Goal: Task Accomplishment & Management: Complete application form

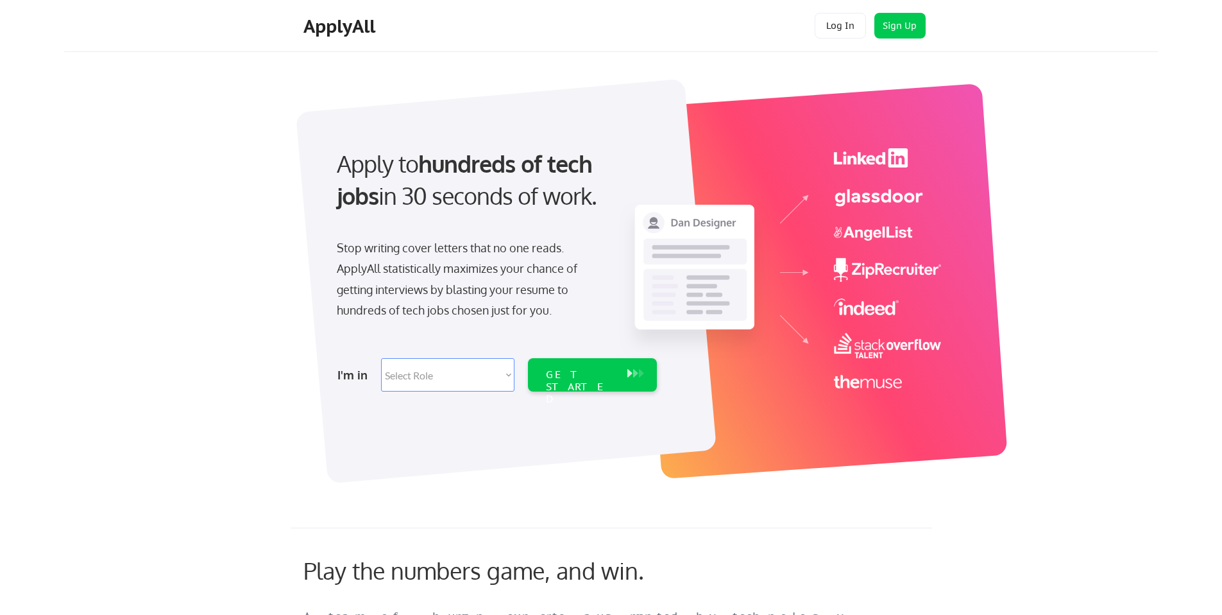
click at [512, 374] on select "Select Role Software Engineering Product Management Customer Success Sales UI/U…" at bounding box center [447, 374] width 133 height 33
click at [577, 374] on div "GET STARTED" at bounding box center [580, 386] width 69 height 37
click at [463, 378] on select "Select Role Software Engineering Product Management Customer Success Sales UI/U…" at bounding box center [447, 374] width 133 height 33
click at [433, 366] on select "Select Role Software Engineering Product Management Customer Success Sales UI/U…" at bounding box center [447, 374] width 133 height 33
select select ""technical_project_program_mgmt""
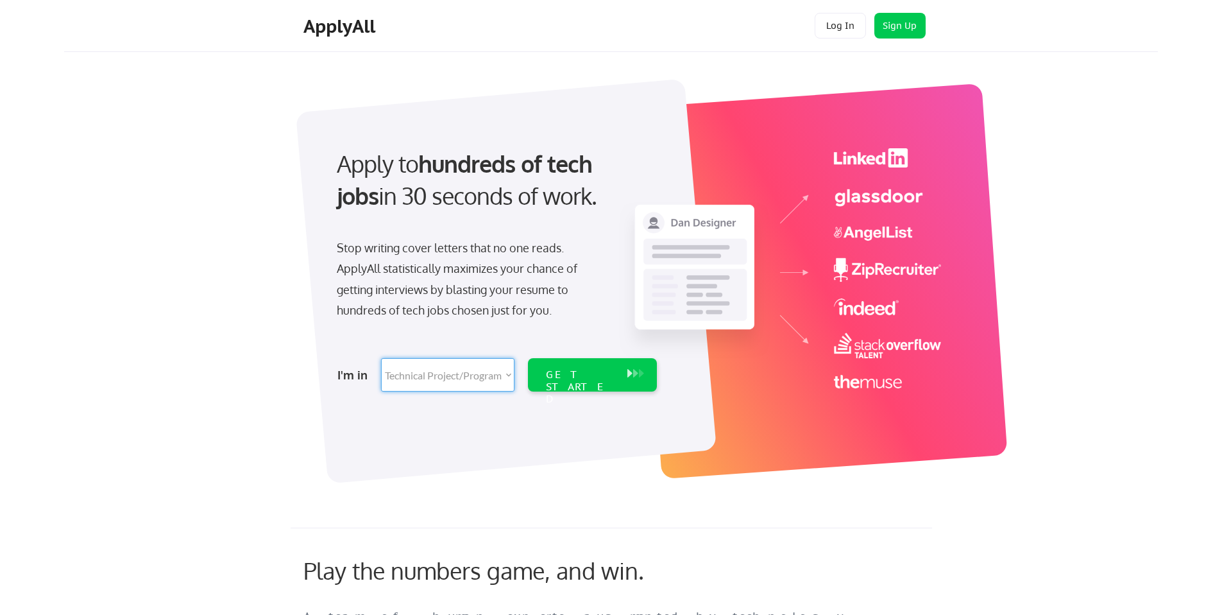
select select ""technical_project_program_mgmt""
click at [613, 376] on div "GET STARTED" at bounding box center [580, 386] width 69 height 37
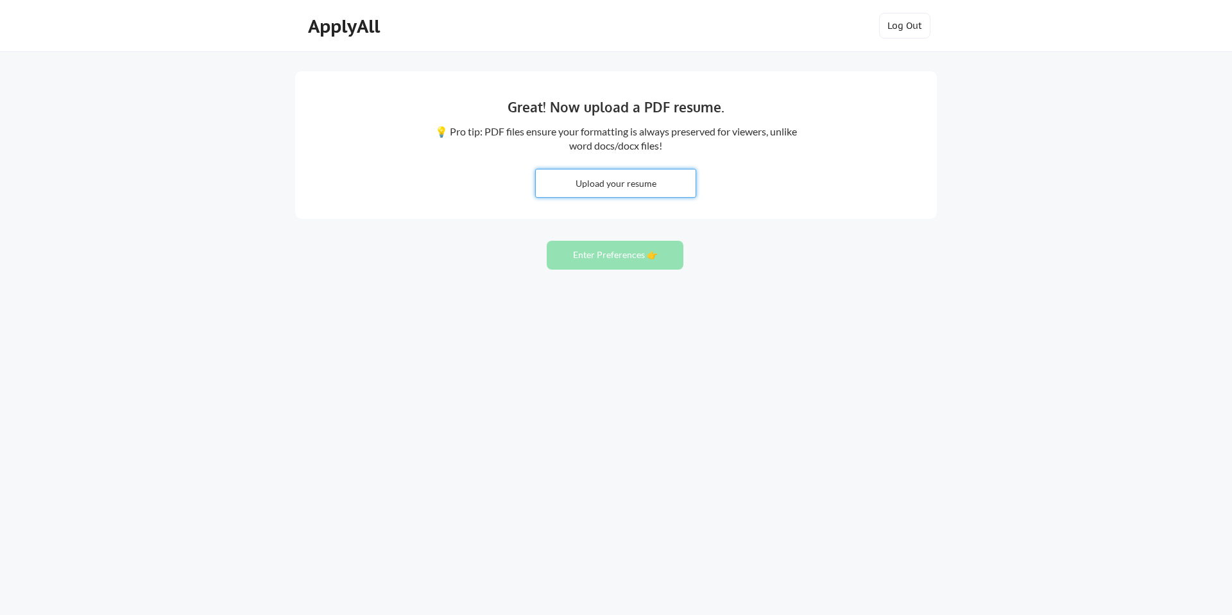
click at [638, 184] on input "file" at bounding box center [616, 183] width 160 height 28
type input "C:\fakepath\Oby Monu Resume June 2025.docx"
click at [648, 187] on input "file" at bounding box center [616, 183] width 160 height 28
type input "C:\fakepath\[PERSON_NAME] Resume [DATE].docx"
click at [577, 257] on button "Enter Preferences 👉" at bounding box center [615, 255] width 137 height 29
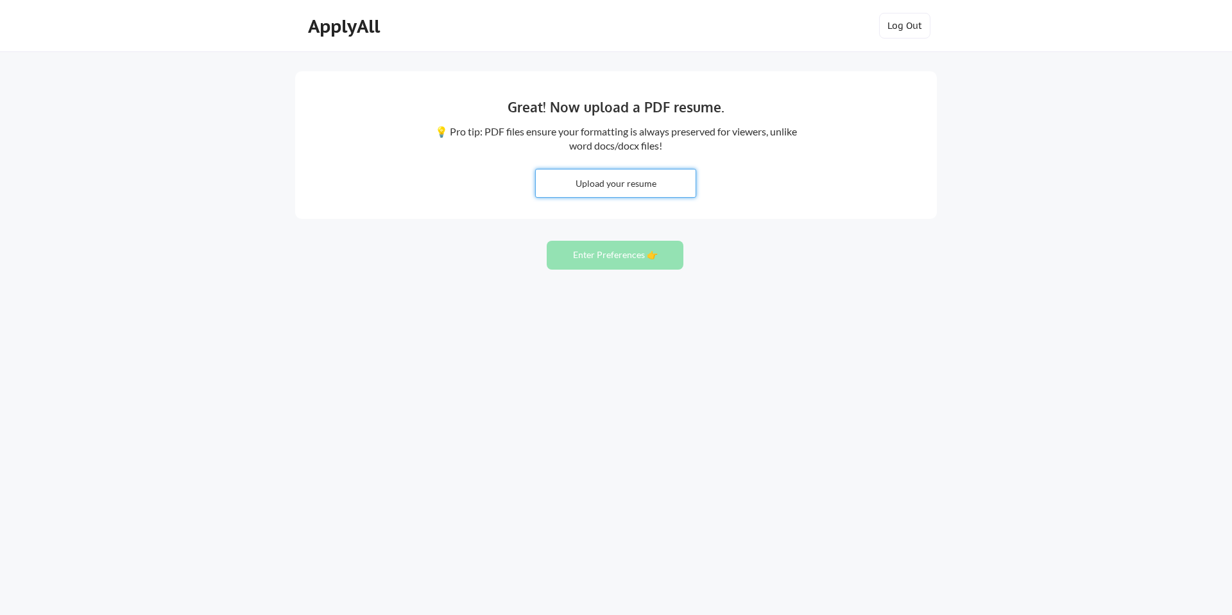
click at [613, 184] on input "file" at bounding box center [616, 183] width 160 height 28
click at [643, 181] on input "file" at bounding box center [616, 183] width 160 height 28
type input "C:\fakepath\Oby Monu Resume August 2025.docx - Google Docs.pdf"
click at [584, 191] on input "file" at bounding box center [616, 183] width 160 height 28
type input "C:\fakepath\Oby Monu Resume August 2025.docx - Google Docs.pdf"
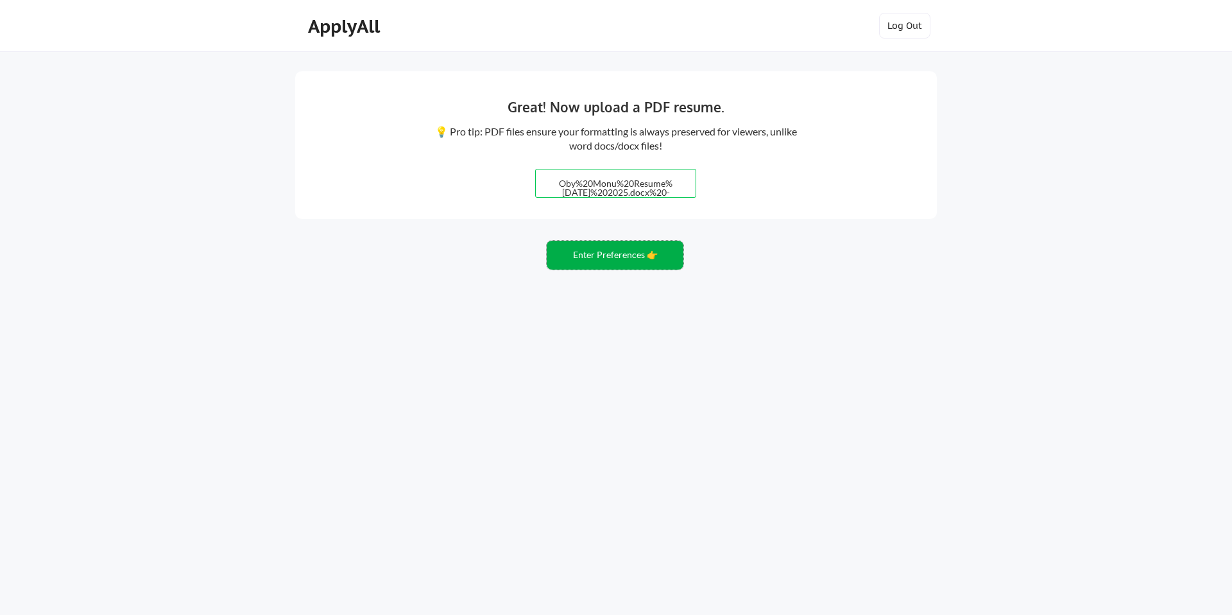
click at [606, 254] on button "Enter Preferences 👉" at bounding box center [615, 255] width 137 height 29
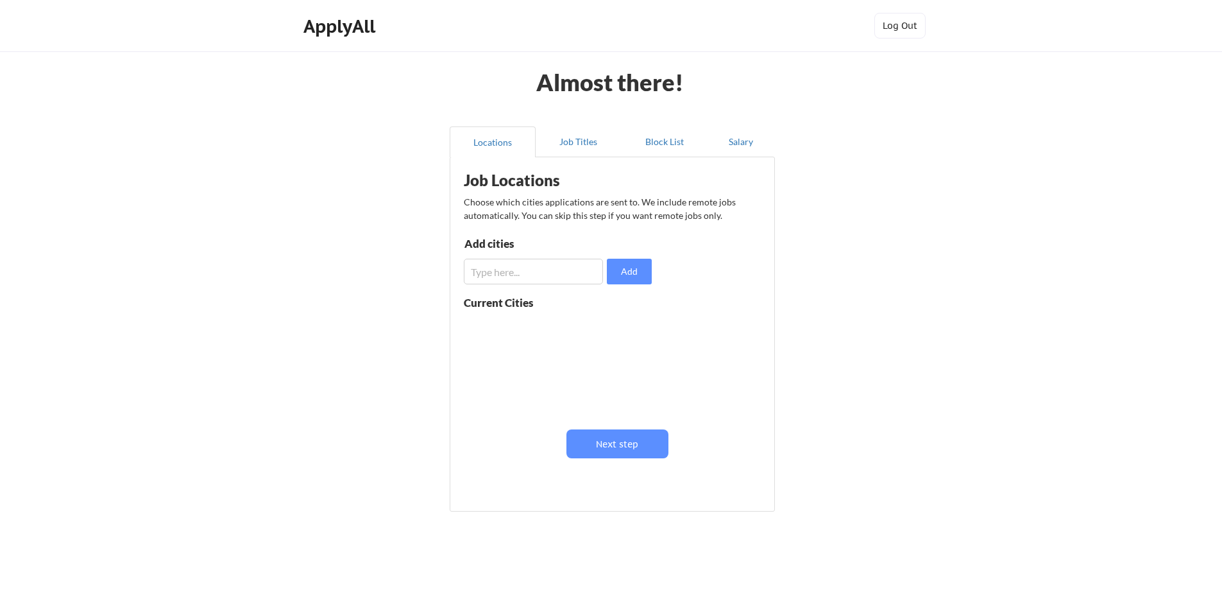
click at [529, 269] on input "input" at bounding box center [533, 272] width 139 height 26
drag, startPoint x: 546, startPoint y: 271, endPoint x: 511, endPoint y: 285, distance: 37.2
click at [443, 262] on div "Locations Job Titles Block List Salary Job Locations Choose which cities applic…" at bounding box center [611, 320] width 340 height 408
type input "Winston Salem"
click at [631, 447] on button "Next step" at bounding box center [617, 443] width 102 height 29
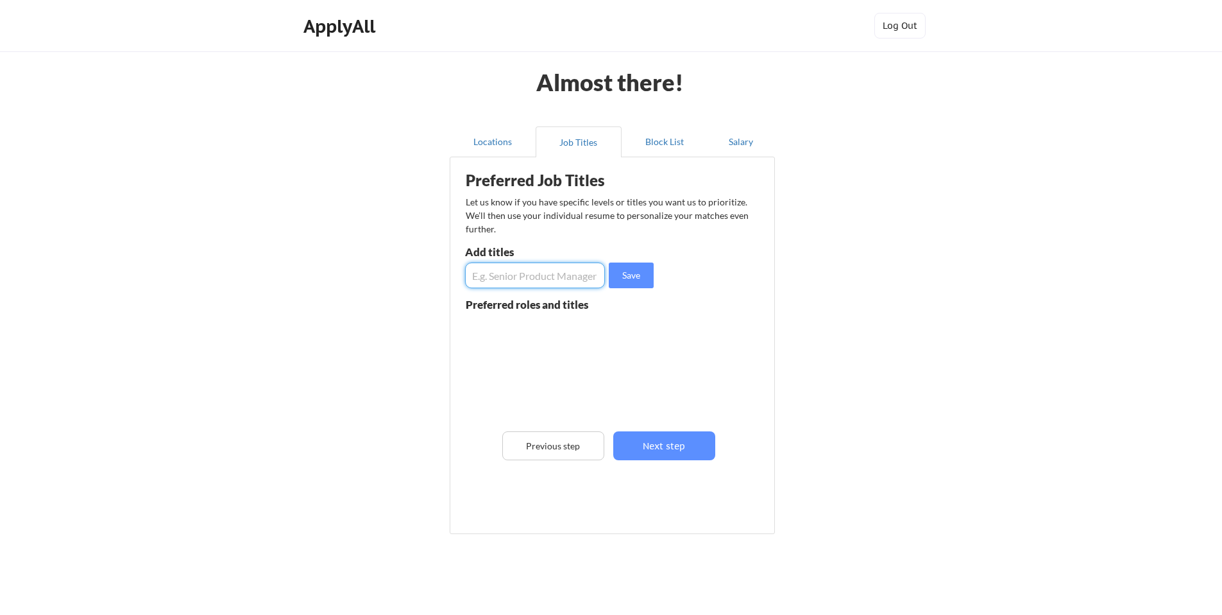
click at [556, 270] on input "input" at bounding box center [535, 275] width 140 height 26
type input "Project Manager"
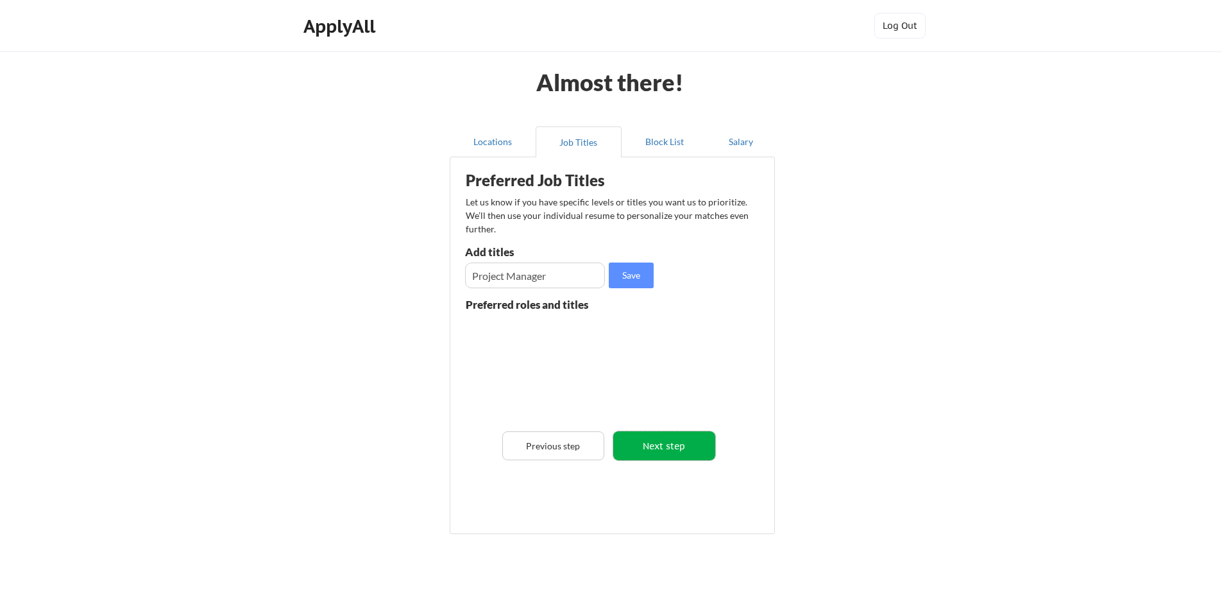
click at [678, 447] on button "Next step" at bounding box center [664, 445] width 102 height 29
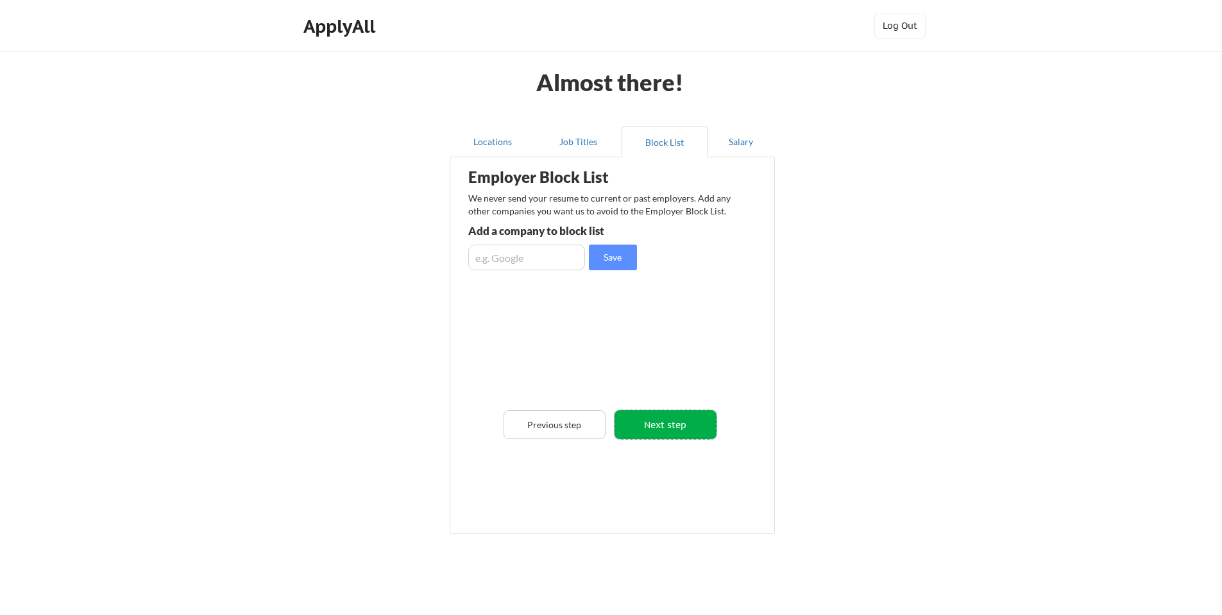
click at [667, 429] on button "Next step" at bounding box center [666, 424] width 102 height 29
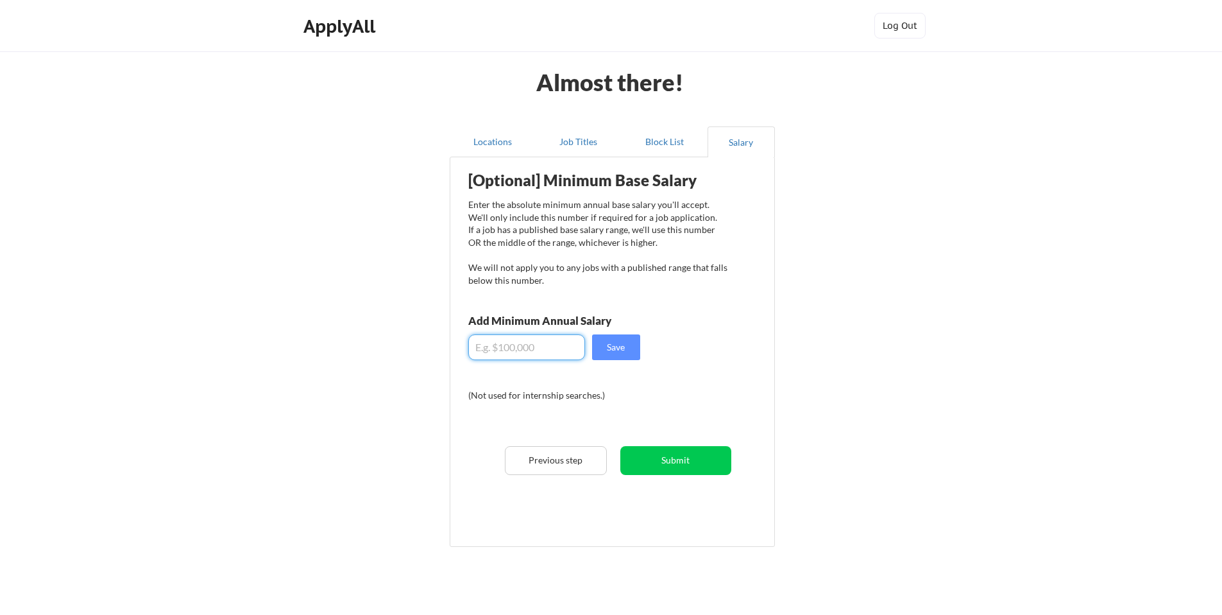
click at [558, 346] on input "input" at bounding box center [526, 347] width 117 height 26
type input "$9"
type input "$0"
type input "$100,000"
click at [679, 460] on button "Submit" at bounding box center [675, 460] width 111 height 29
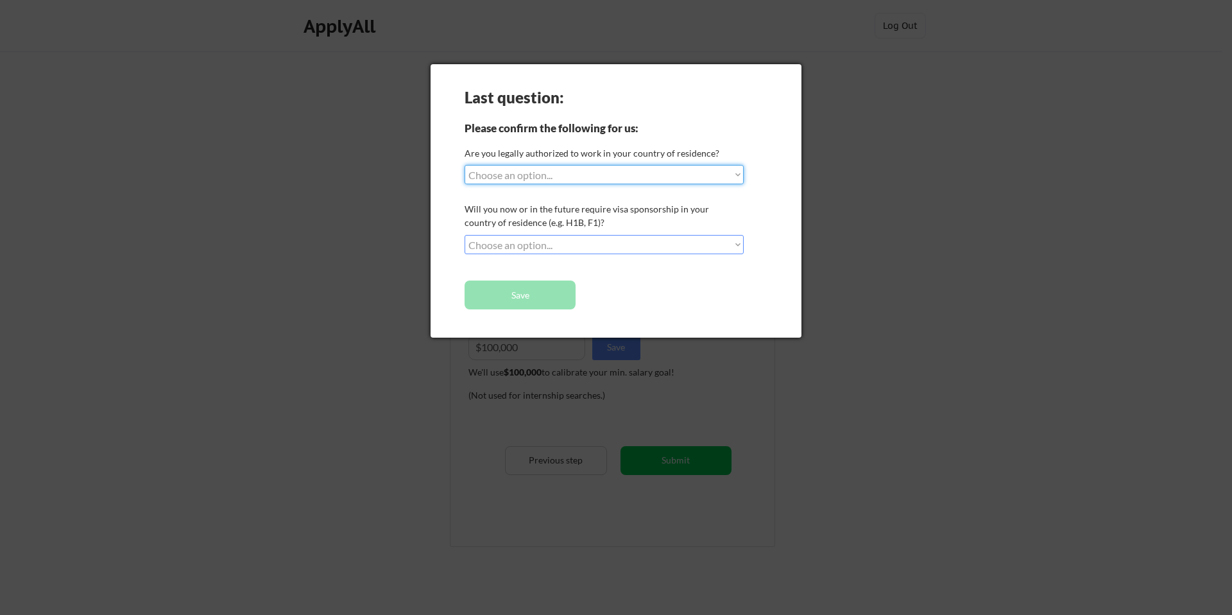
click at [738, 173] on select "Choose an option... Yes, I am a US Citizen Yes, I am a Canadian Citizen Yes, I …" at bounding box center [603, 174] width 279 height 19
select select ""yes__i_am_a_us_citizen""
click at [608, 234] on div "Last question: Please confirm the following for us: Are you legally authorized …" at bounding box center [615, 200] width 371 height 273
click at [739, 241] on select "Choose an option... No, I will not need sponsorship Yes, I will need sponsorship" at bounding box center [603, 244] width 279 height 19
select select ""no__i_will_not_need_sponsorship""
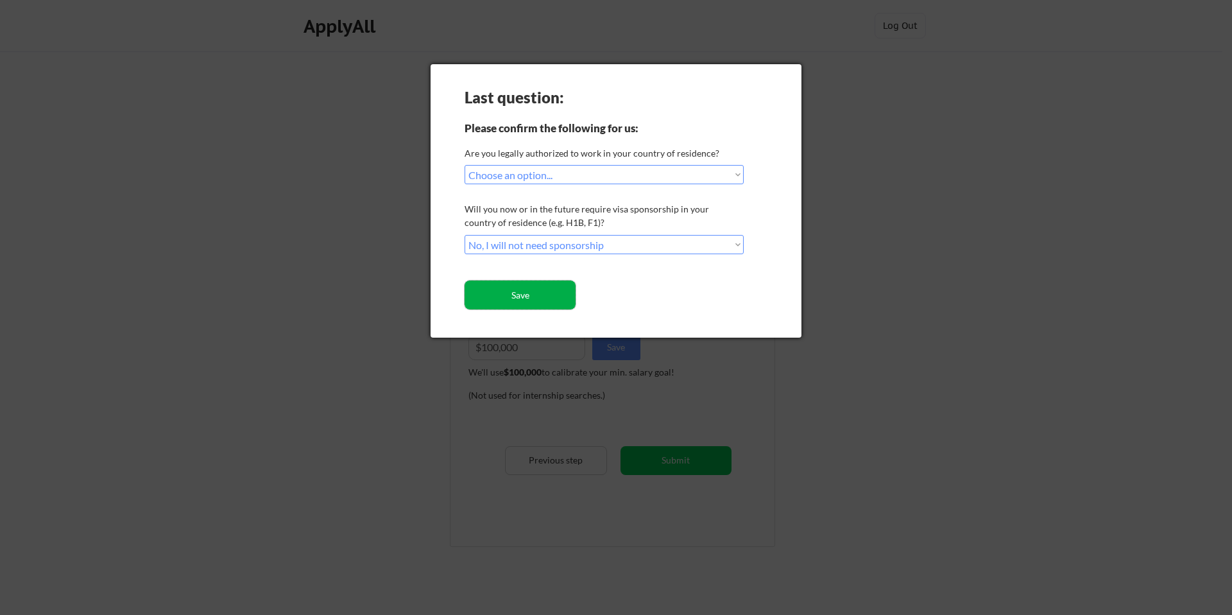
click at [542, 294] on button "Save" at bounding box center [519, 294] width 111 height 29
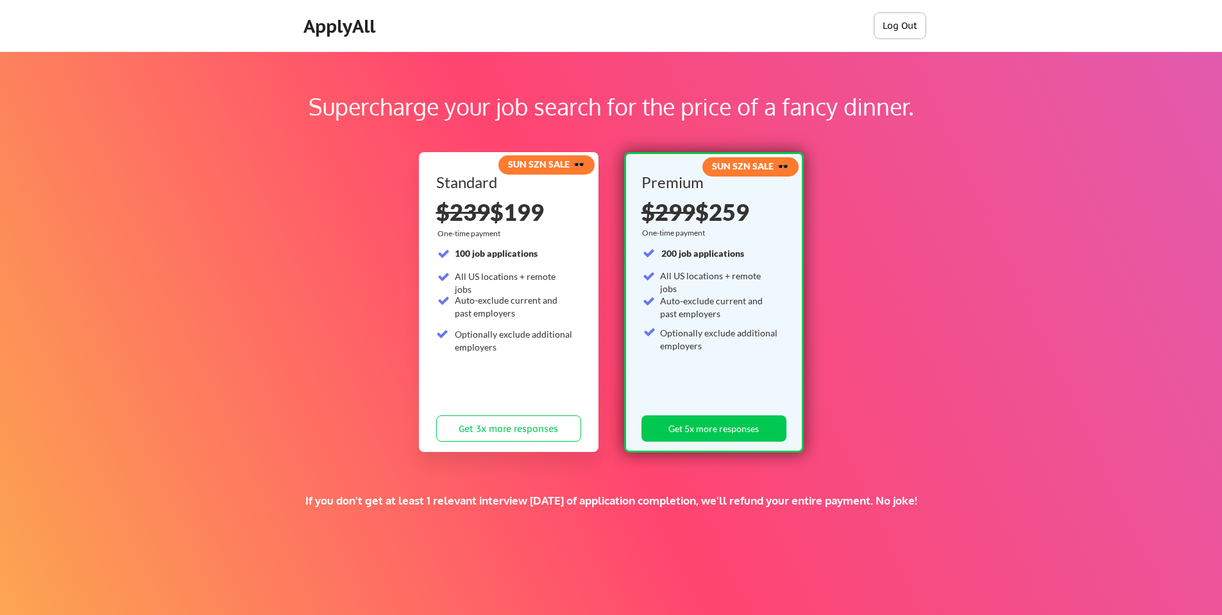
click at [911, 22] on button "Log Out" at bounding box center [899, 26] width 51 height 26
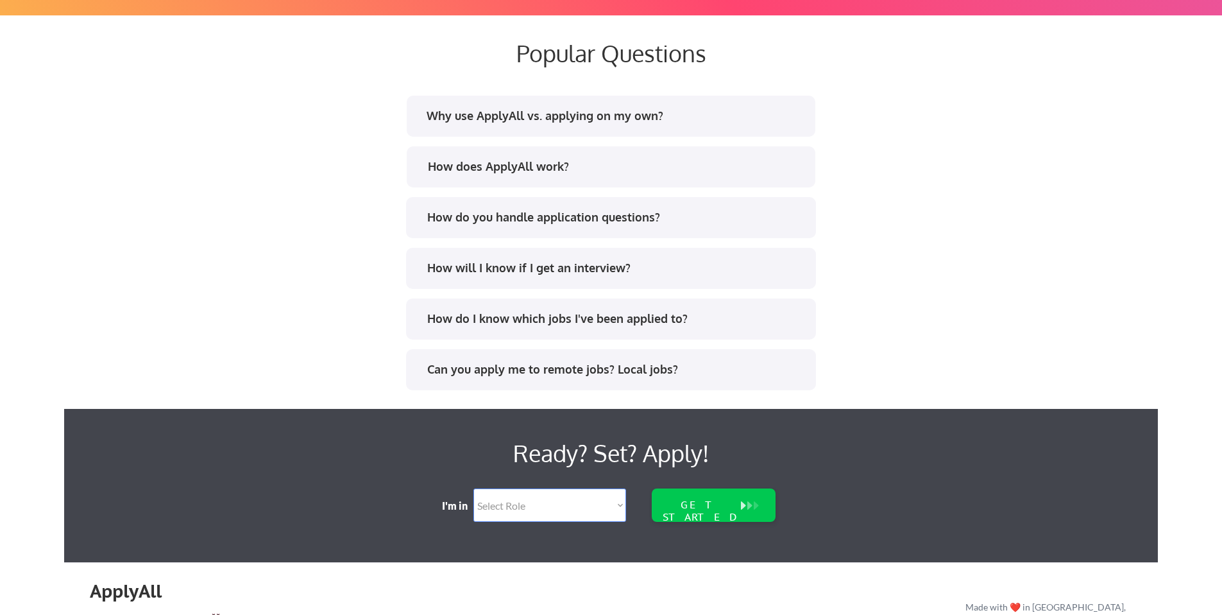
scroll to position [2444, 0]
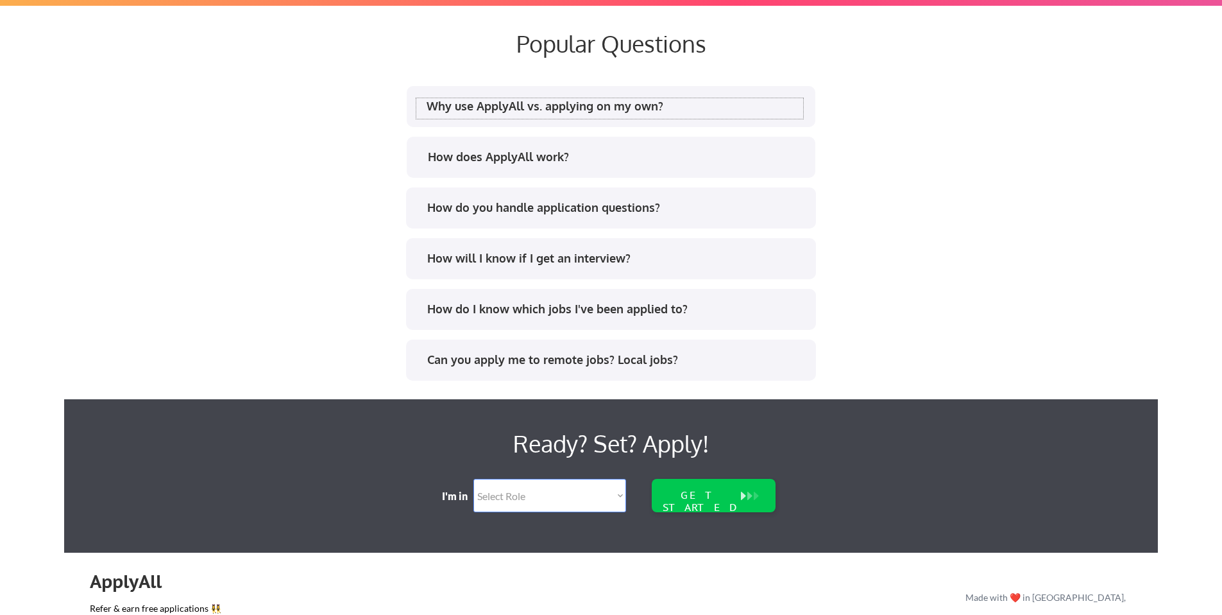
click at [576, 114] on div "Why use ApplyAll vs. applying on my own?" at bounding box center [609, 108] width 387 height 21
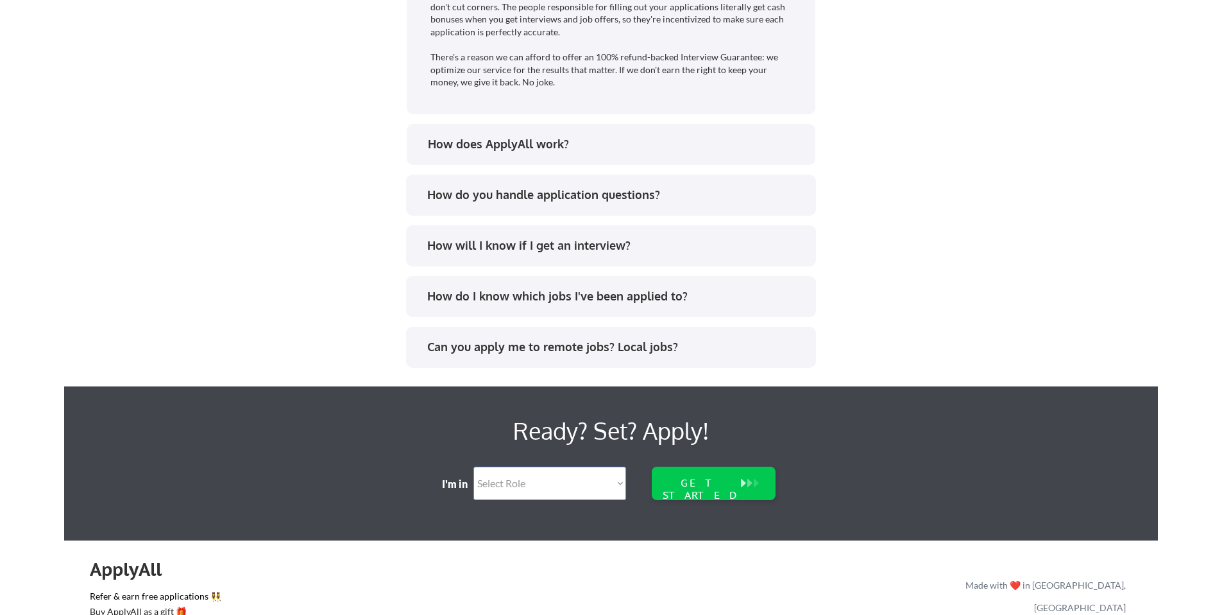
scroll to position [2940, 0]
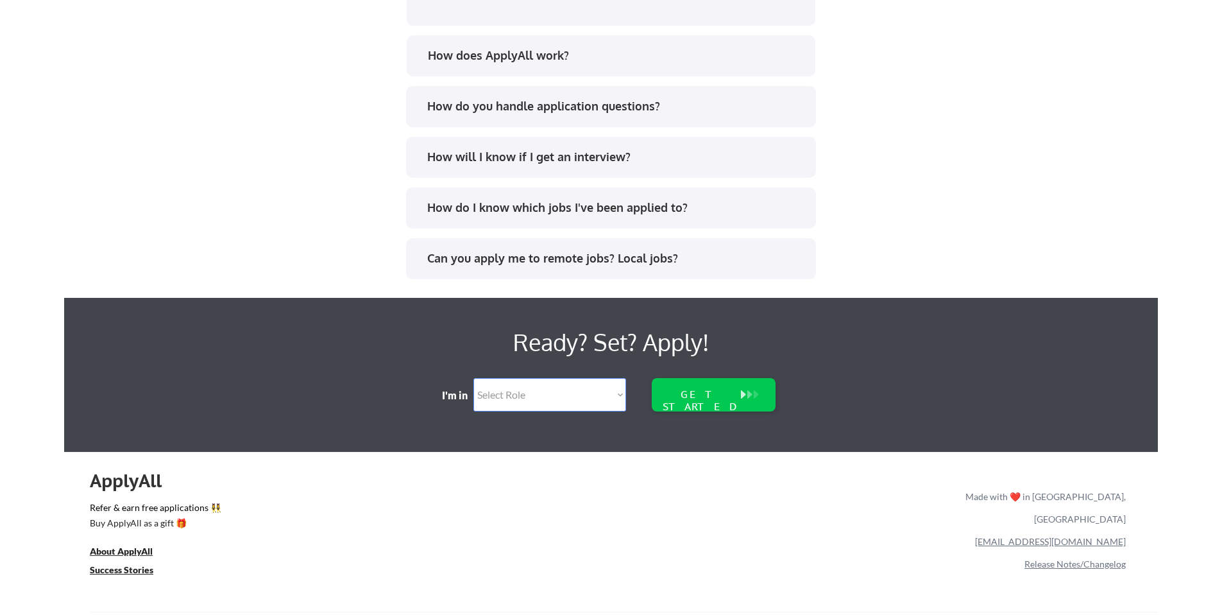
click at [629, 257] on div "Can you apply me to remote jobs? Local jobs?" at bounding box center [615, 258] width 377 height 16
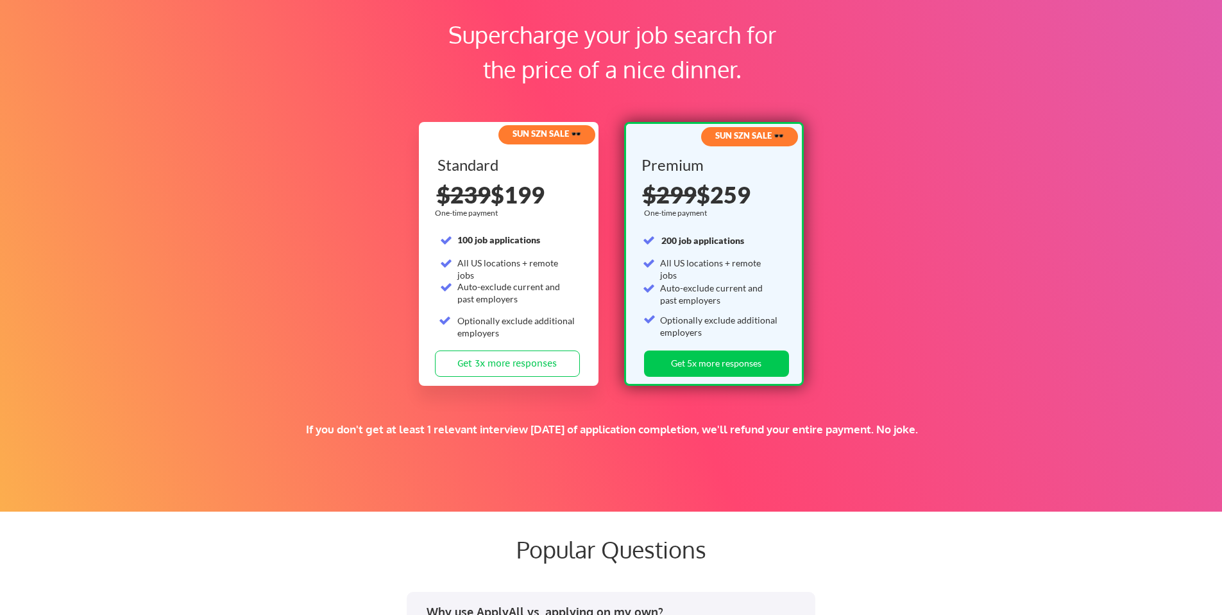
scroll to position [1936, 0]
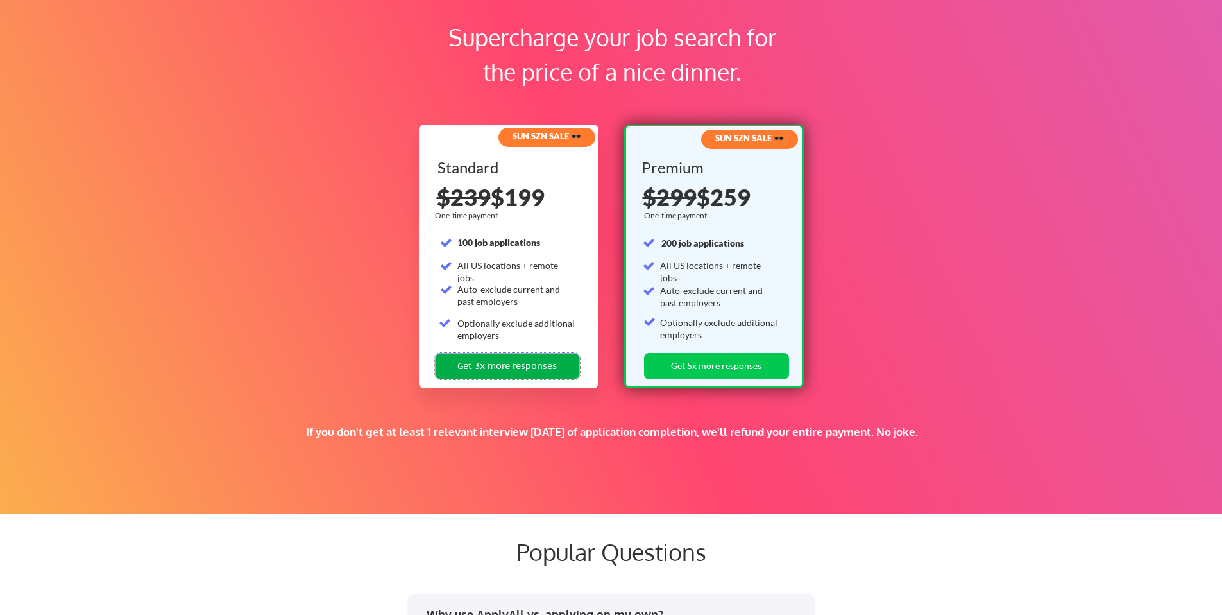
click at [513, 362] on button "Get 3x more responses" at bounding box center [507, 366] width 145 height 26
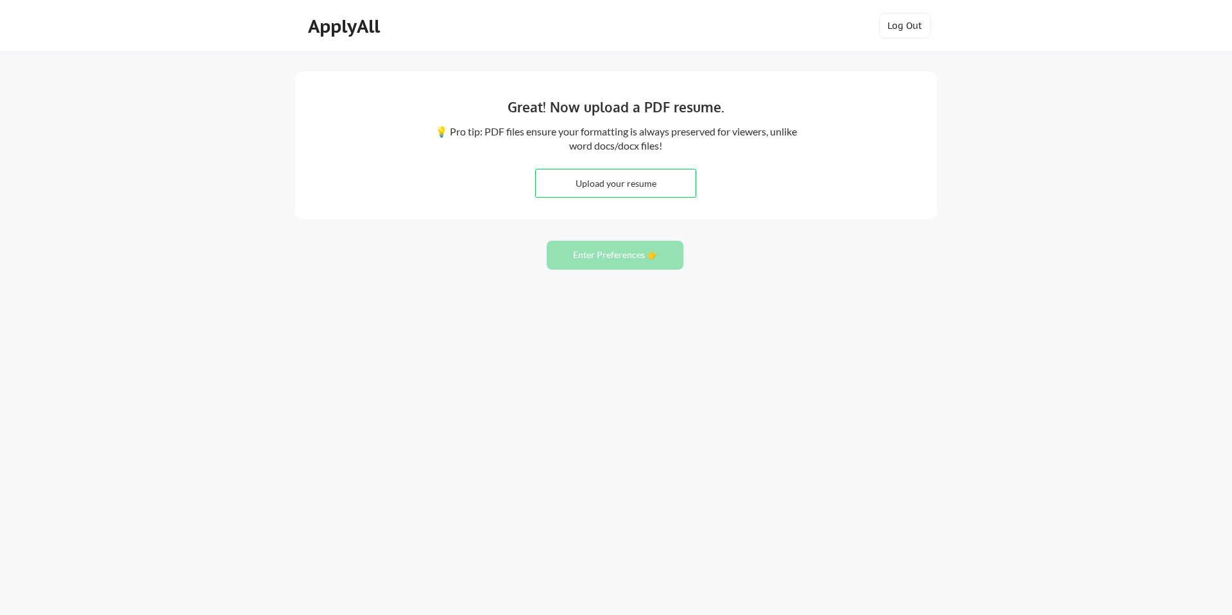
click at [620, 186] on input "file" at bounding box center [616, 183] width 160 height 28
type input "C:\fakepath\[PERSON_NAME] Resume [DATE].docx - Google Docs.pdf"
click at [583, 256] on button "Enter Preferences 👉" at bounding box center [615, 255] width 137 height 29
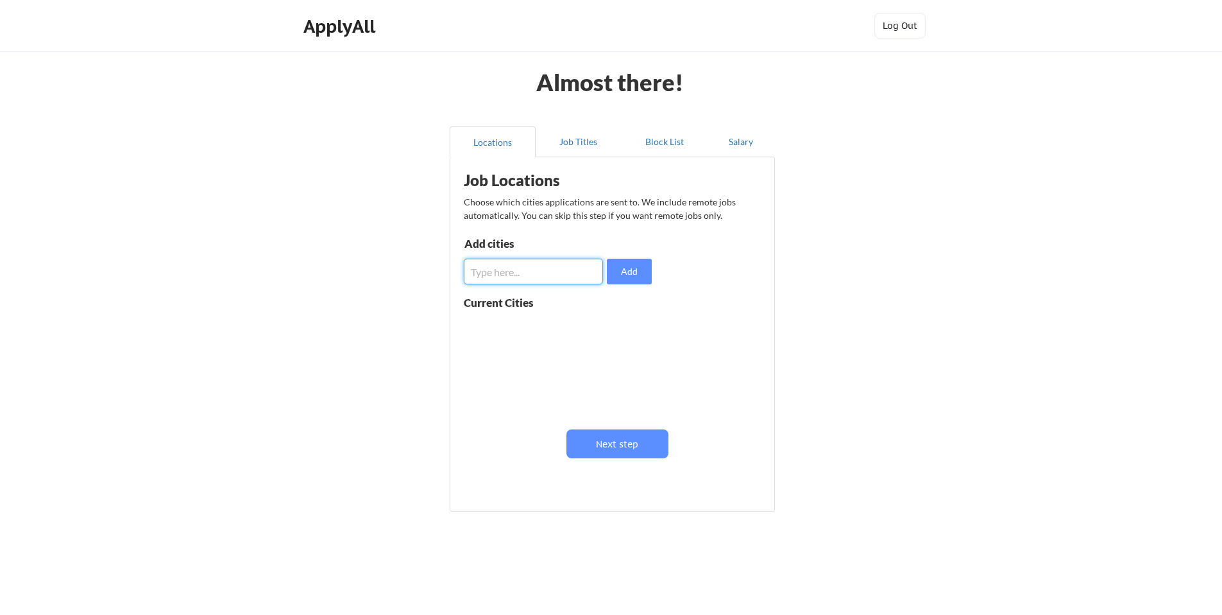
click at [550, 270] on input "input" at bounding box center [533, 272] width 139 height 26
type input "[GEOGRAPHIC_DATA]"
click at [616, 268] on button "Add" at bounding box center [629, 272] width 45 height 26
click at [512, 274] on input "input" at bounding box center [533, 272] width 139 height 26
type input "[PERSON_NAME]"
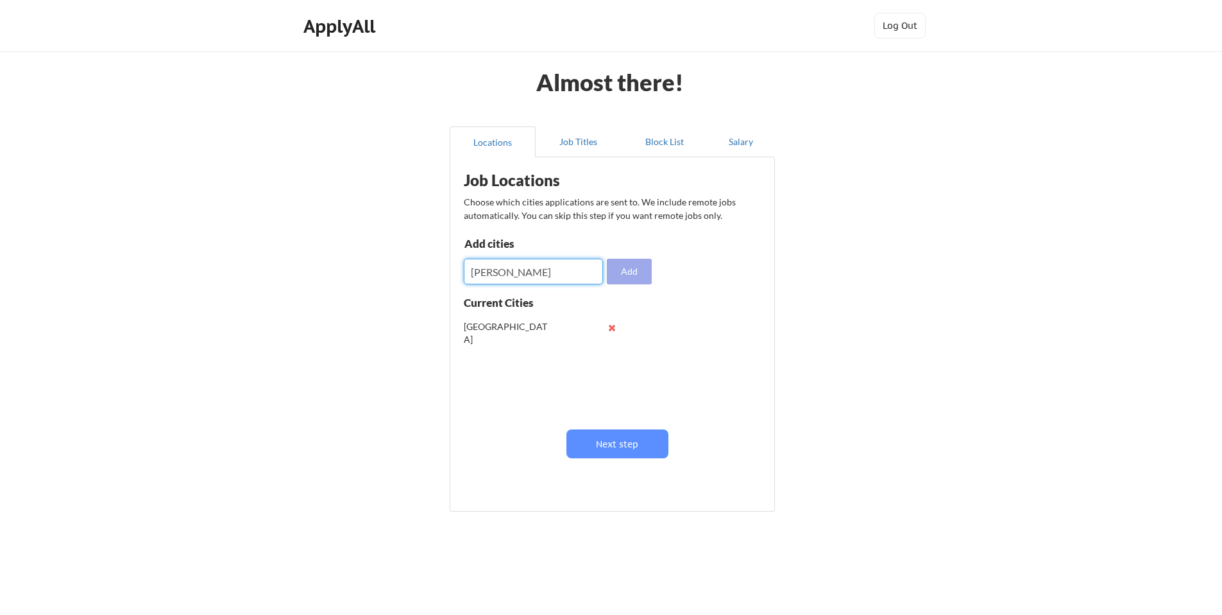
drag, startPoint x: 635, startPoint y: 271, endPoint x: 604, endPoint y: 269, distance: 31.5
click at [634, 271] on button "Add" at bounding box center [629, 272] width 45 height 26
click at [547, 264] on input "input" at bounding box center [533, 272] width 139 height 26
type input "[GEOGRAPHIC_DATA]"
click at [618, 261] on button "Add" at bounding box center [629, 272] width 45 height 26
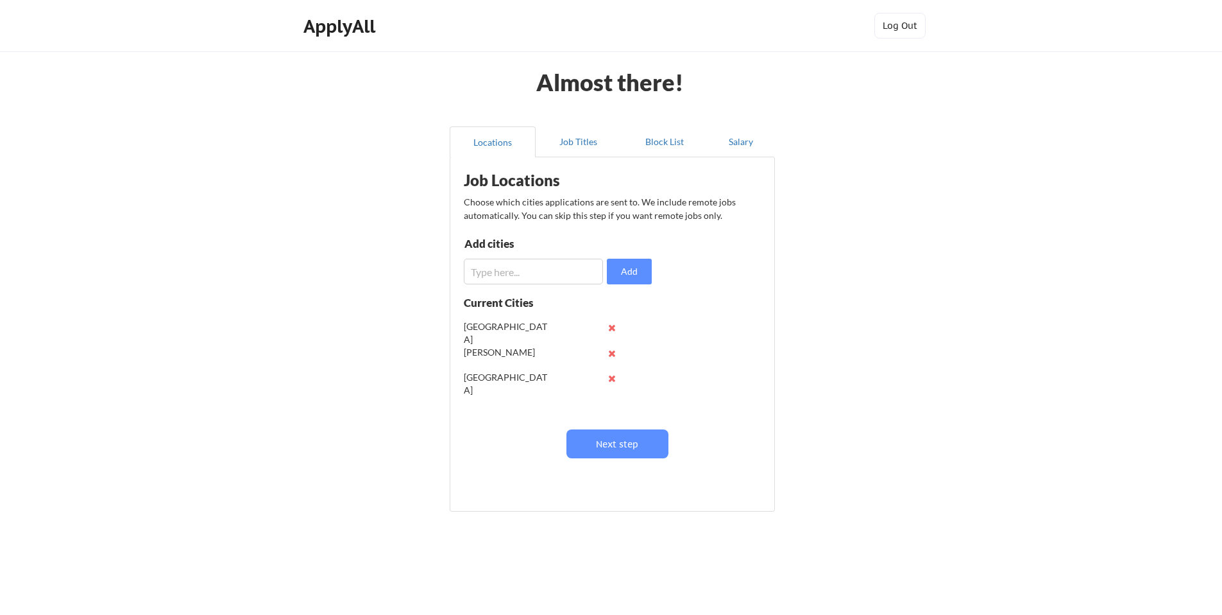
click at [525, 271] on input "input" at bounding box center [533, 272] width 139 height 26
type input "Charlotte"
click at [631, 275] on button "Add" at bounding box center [629, 272] width 45 height 26
click at [566, 276] on input "input" at bounding box center [533, 272] width 139 height 26
type input "[GEOGRAPHIC_DATA]"
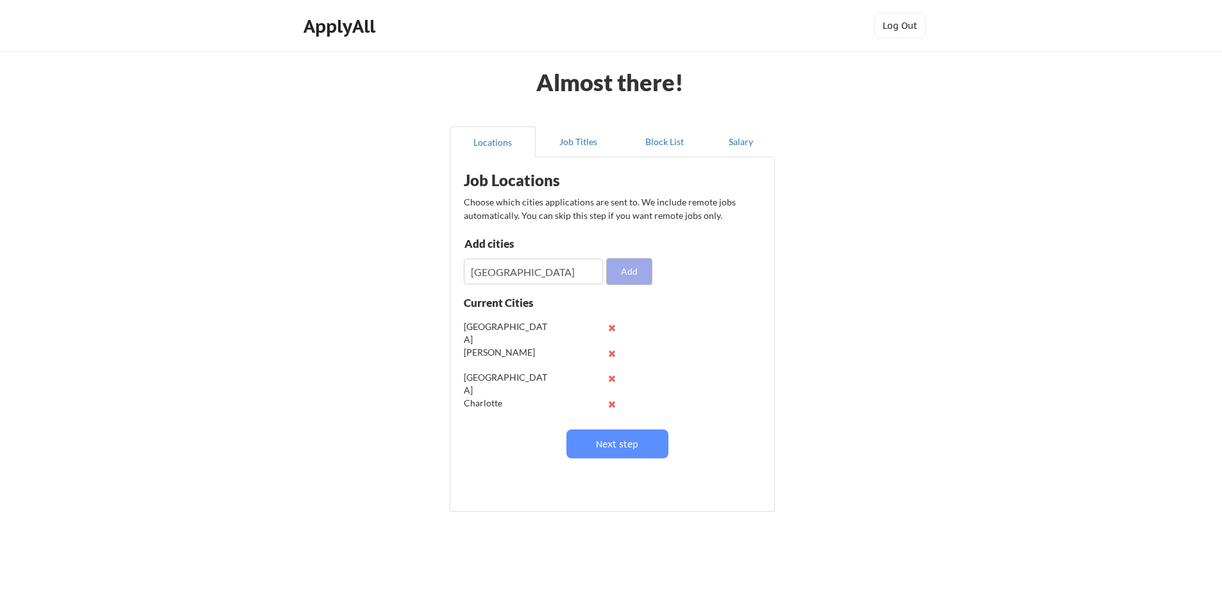
click at [627, 270] on button "Add" at bounding box center [629, 272] width 45 height 26
click at [624, 445] on button "Next step" at bounding box center [617, 443] width 102 height 29
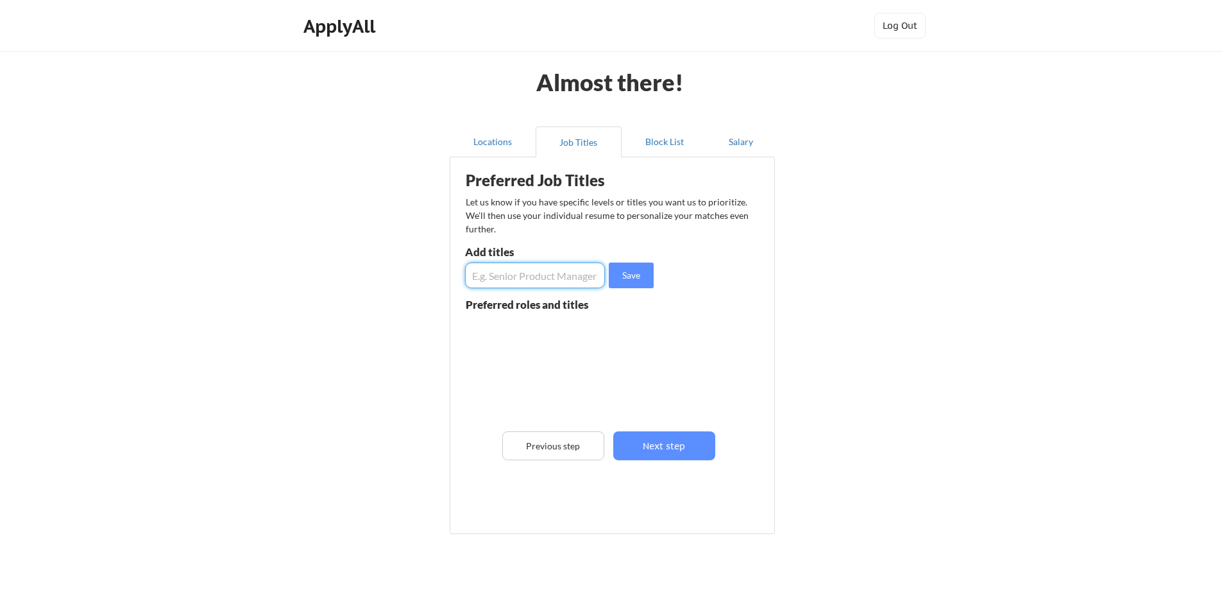
click at [501, 274] on input "input" at bounding box center [535, 275] width 140 height 26
type input "Project Manager"
click at [626, 280] on button "Save" at bounding box center [631, 275] width 45 height 26
click at [565, 280] on input "input" at bounding box center [535, 275] width 140 height 26
type input "Spanish Translations"
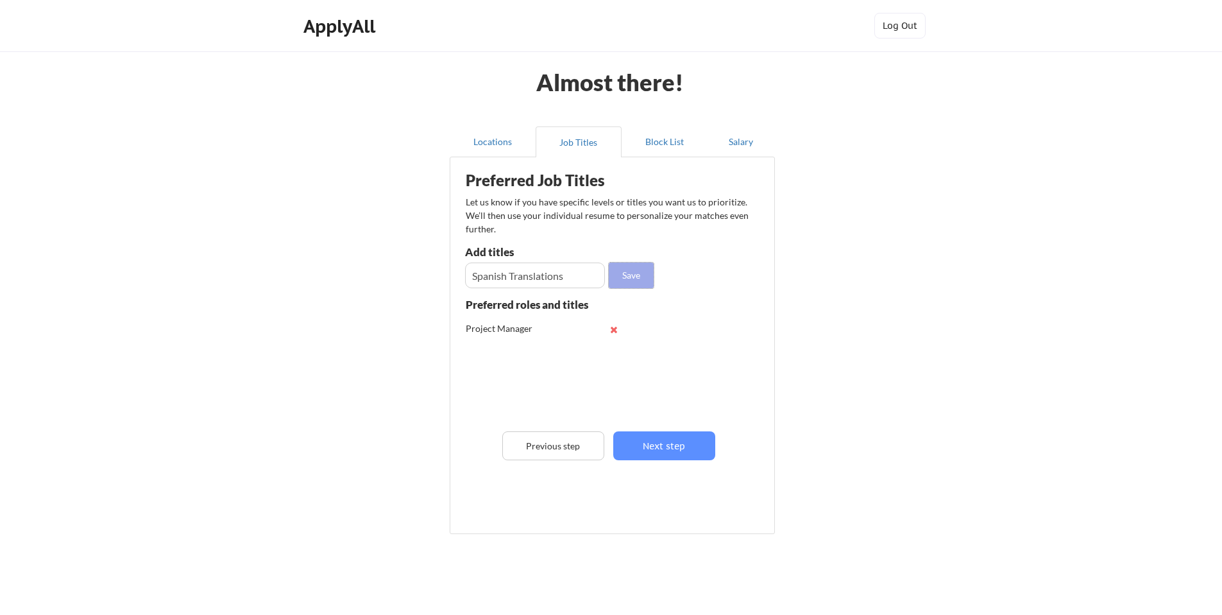
drag, startPoint x: 626, startPoint y: 276, endPoint x: 593, endPoint y: 279, distance: 33.5
click at [626, 276] on button "Save" at bounding box center [631, 275] width 45 height 26
click at [569, 279] on input "input" at bounding box center [535, 275] width 140 height 26
type input "Project Coordinator"
click at [633, 276] on button "Save" at bounding box center [631, 275] width 45 height 26
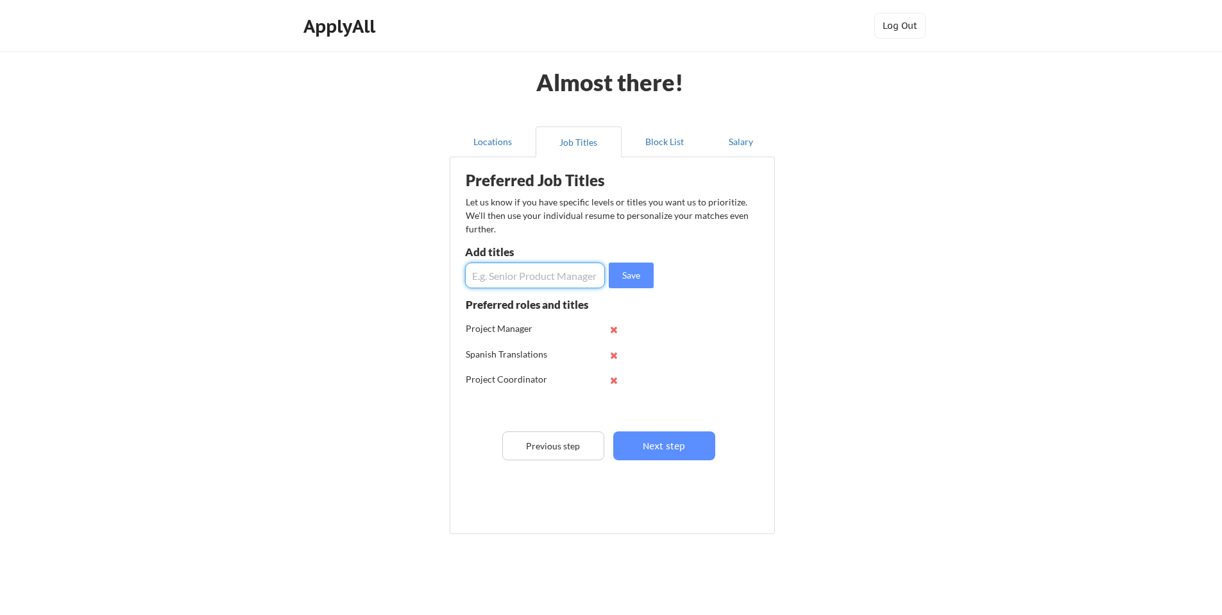
click at [570, 282] on input "input" at bounding box center [535, 275] width 140 height 26
type input "Technical Editing"
click at [631, 273] on button "Save" at bounding box center [631, 275] width 45 height 26
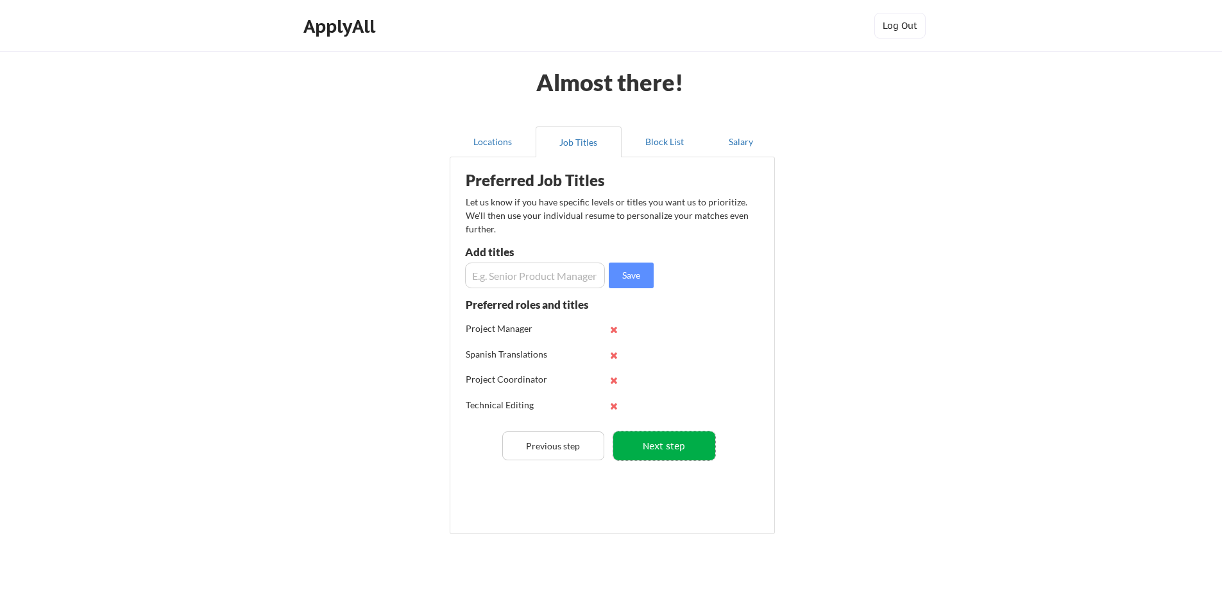
click at [676, 449] on button "Next step" at bounding box center [664, 445] width 102 height 29
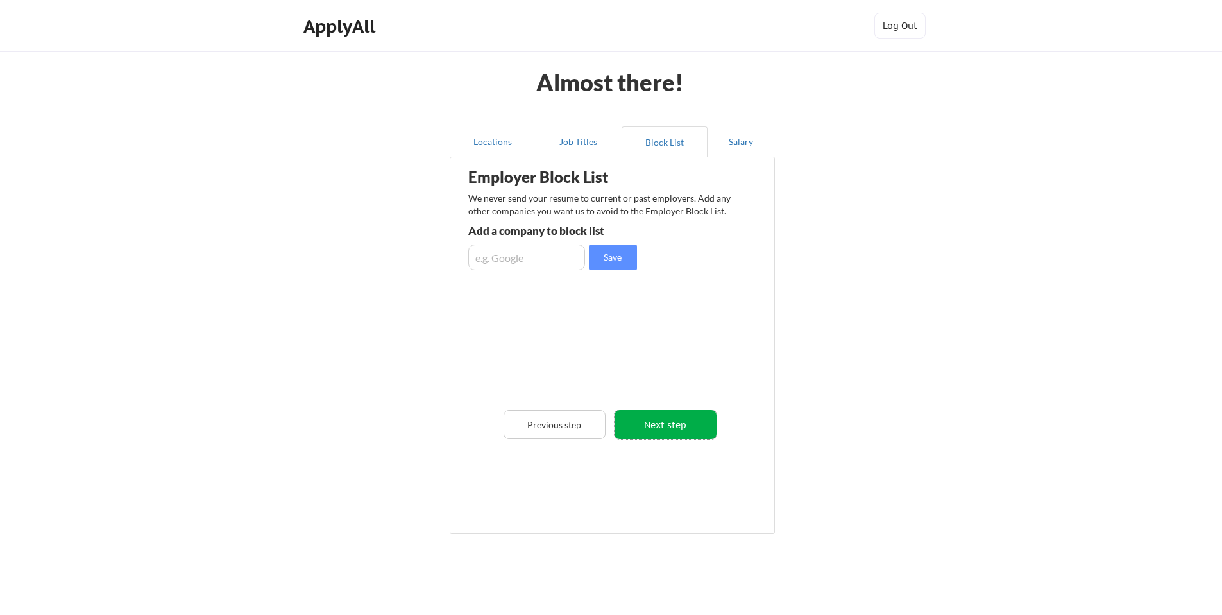
click at [660, 427] on button "Next step" at bounding box center [666, 424] width 102 height 29
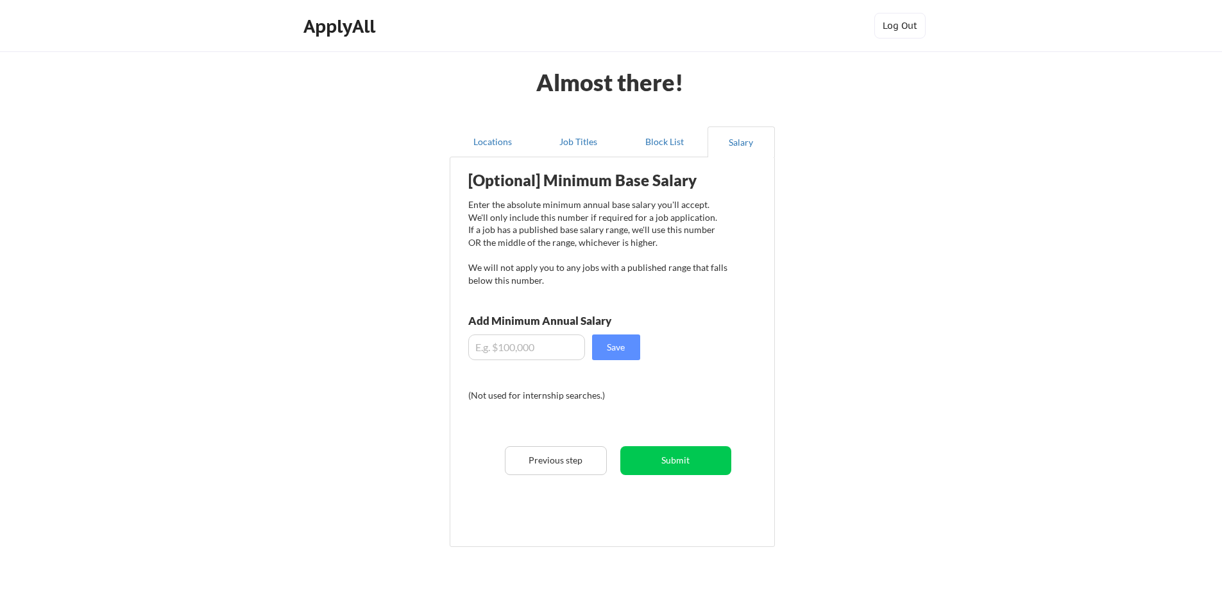
click at [551, 349] on input "input" at bounding box center [526, 347] width 117 height 26
type input "$100,000"
click at [615, 348] on button "Save" at bounding box center [616, 347] width 48 height 26
click at [667, 460] on button "Submit" at bounding box center [675, 460] width 111 height 29
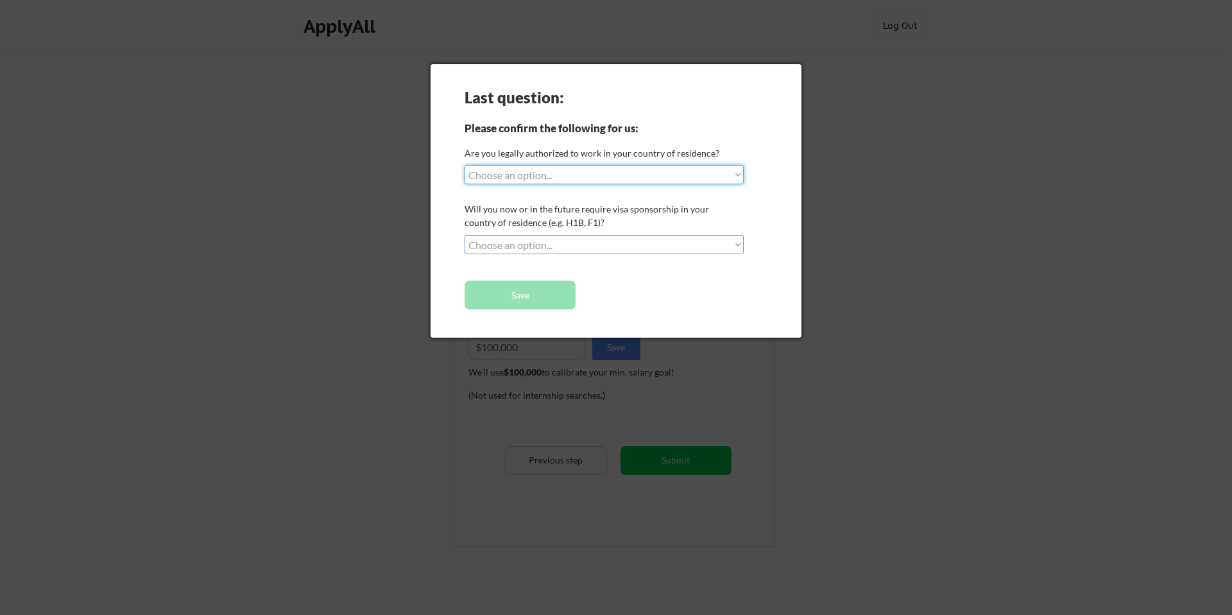
click at [734, 177] on select "Choose an option... Yes, I am a US Citizen Yes, I am a Canadian Citizen Yes, I …" at bounding box center [603, 174] width 279 height 19
select select ""yes__i_am_a_us_citizen""
click at [581, 239] on select "Choose an option... No, I will not need sponsorship Yes, I will need sponsorship" at bounding box center [603, 244] width 279 height 19
select select ""no__i_will_not_need_sponsorship""
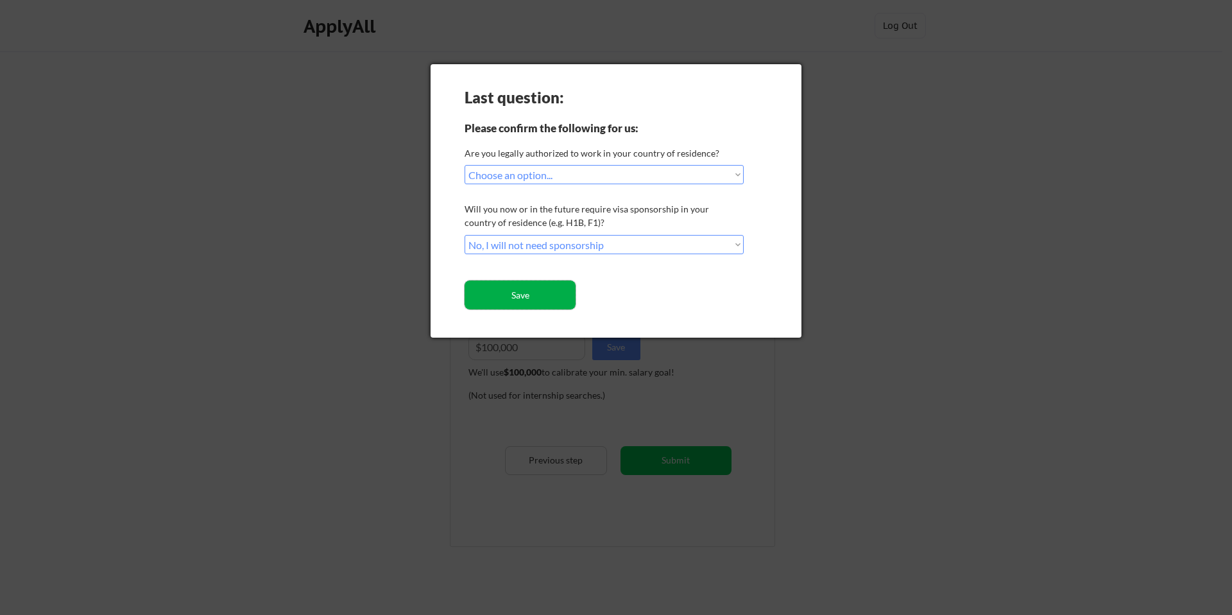
click at [538, 295] on button "Save" at bounding box center [519, 294] width 111 height 29
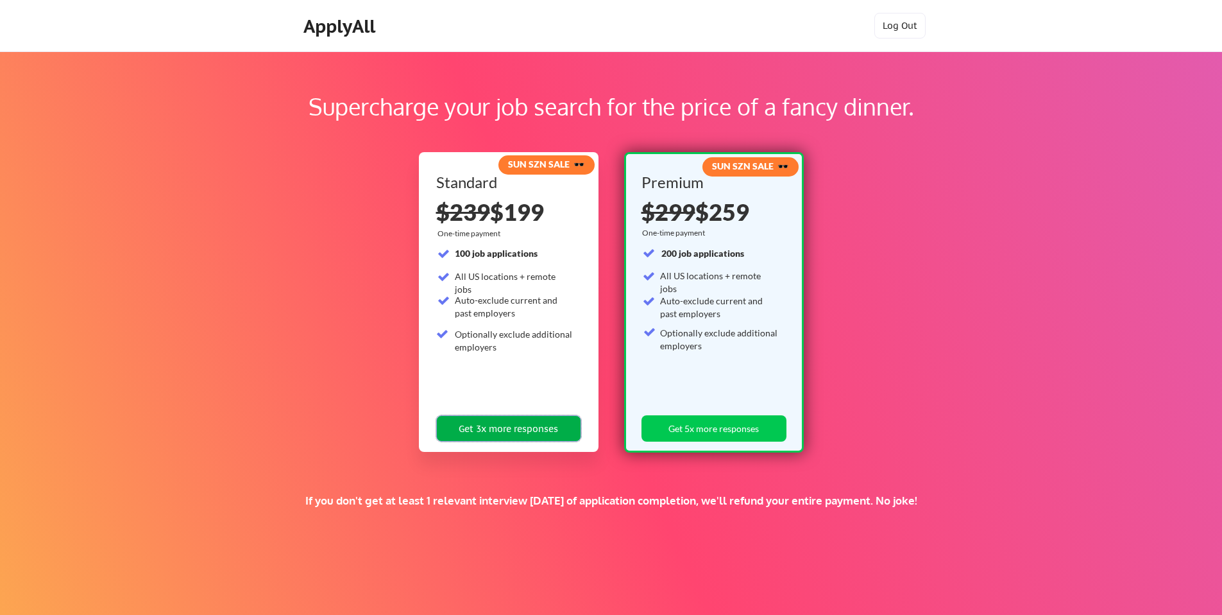
click at [512, 426] on button "Get 3x more responses" at bounding box center [508, 428] width 145 height 26
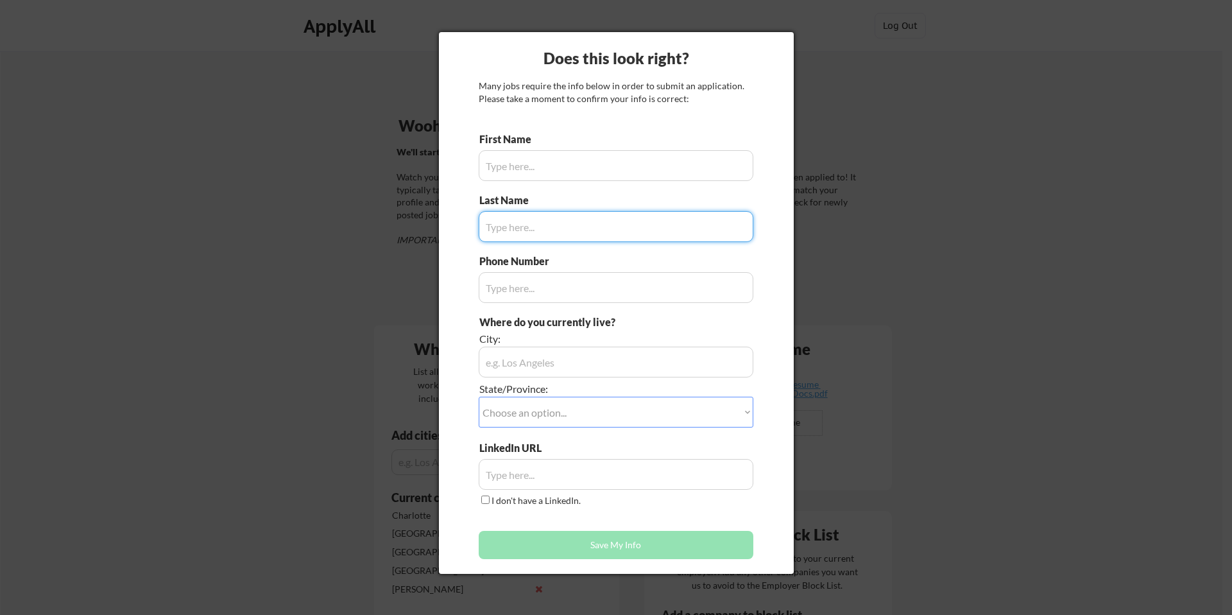
type input "Oby"
type input "[PHONE_NUMBER]"
type input "[GEOGRAPHIC_DATA], [GEOGRAPHIC_DATA] 27284"
type input "[PERSON_NAME]"
